Goal: Information Seeking & Learning: Find specific fact

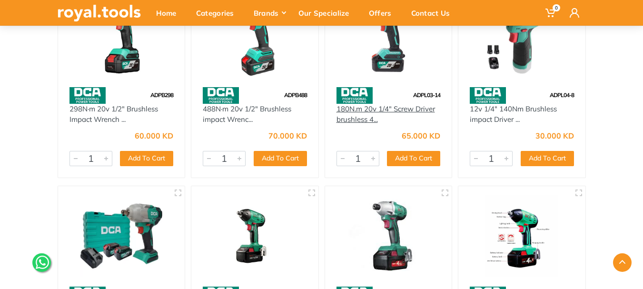
click at [403, 107] on link "180N.m 20v 1/4" Screw Driver brushless 4..." at bounding box center [386, 114] width 99 height 20
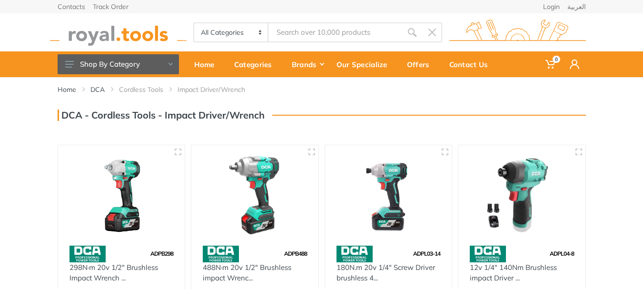
click at [346, 37] on input "Site search" at bounding box center [335, 32] width 133 height 20
type input "AD"
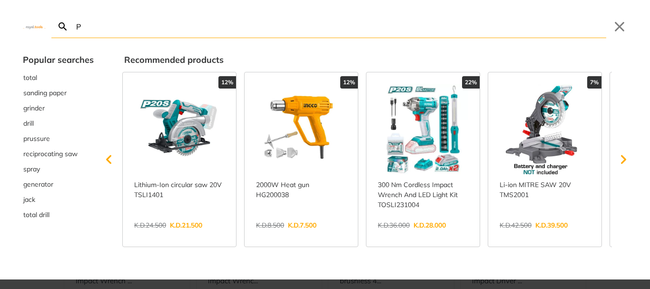
type input "P"
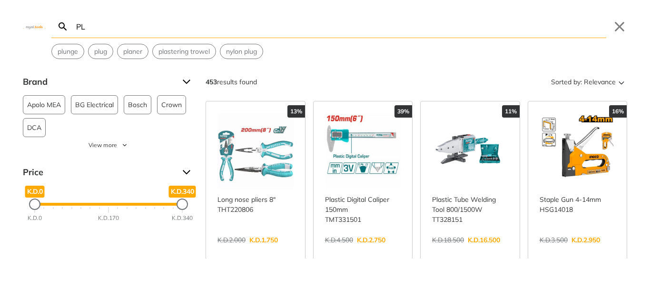
type input "P"
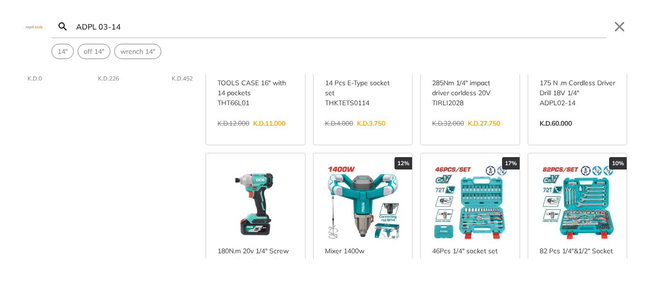
scroll to position [159, 0]
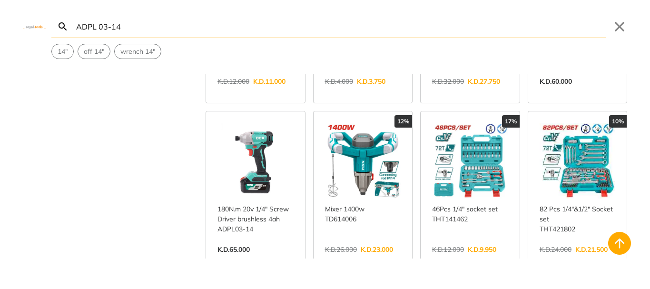
type input "ADPL 03-14"
click at [266, 259] on link "View more →" at bounding box center [256, 259] width 76 height 0
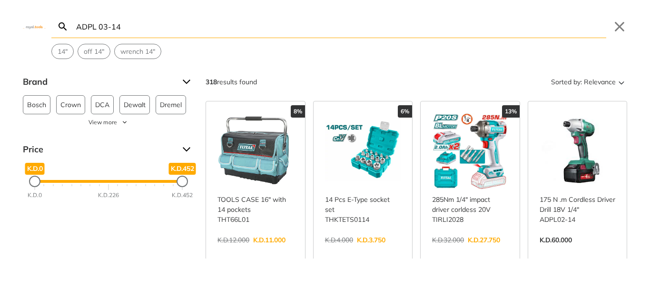
click at [336, 32] on div "ADPL 03-14 Search Submit Close 14" off 14" wrench 14" Brand Bosch 13 Crown 5 DC…" at bounding box center [325, 144] width 650 height 289
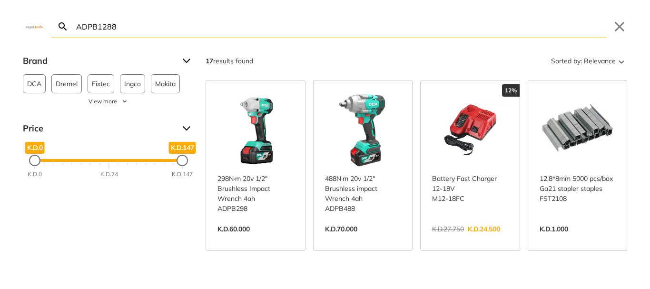
type input "ADPB1288"
